Goal: Contribute content

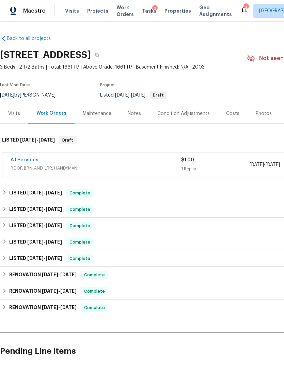
click at [136, 118] on div "Notes" at bounding box center [135, 113] width 30 height 20
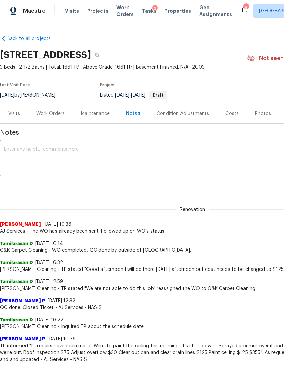
click at [140, 160] on textarea at bounding box center [192, 159] width 377 height 24
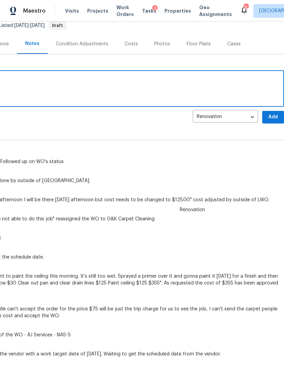
scroll to position [70, 101]
type textarea "Water is off filed a ticket"
click at [275, 114] on span "Add" at bounding box center [273, 117] width 11 height 9
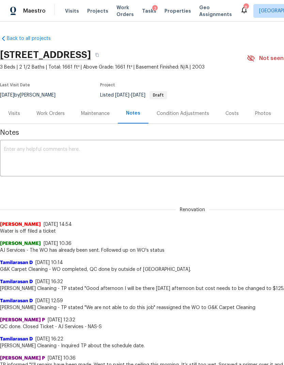
scroll to position [0, 0]
click at [56, 116] on div "Work Orders" at bounding box center [50, 113] width 28 height 7
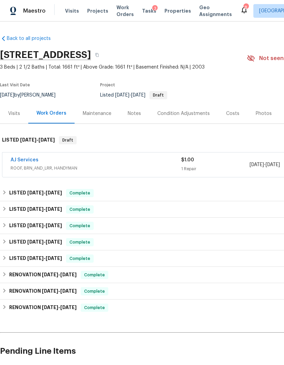
click at [135, 115] on div "Notes" at bounding box center [134, 113] width 13 height 7
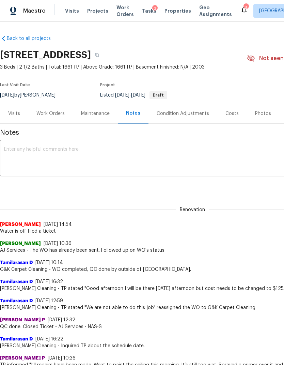
click at [142, 158] on textarea at bounding box center [192, 159] width 377 height 24
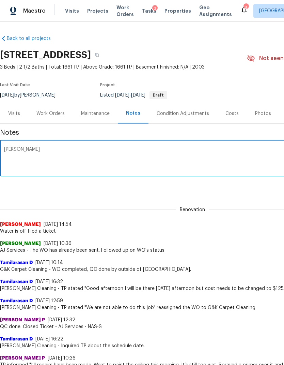
type textarea "[PERSON_NAME]"
